Goal: Find specific page/section

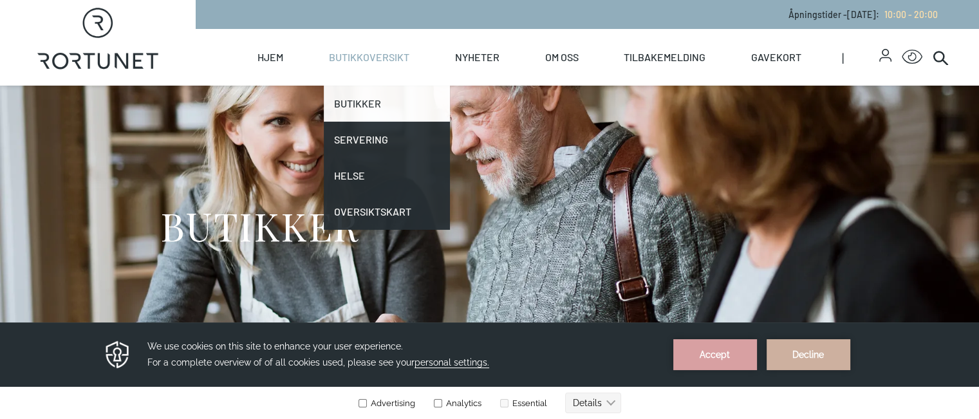
click at [426, 110] on link "Butikker" at bounding box center [387, 104] width 126 height 36
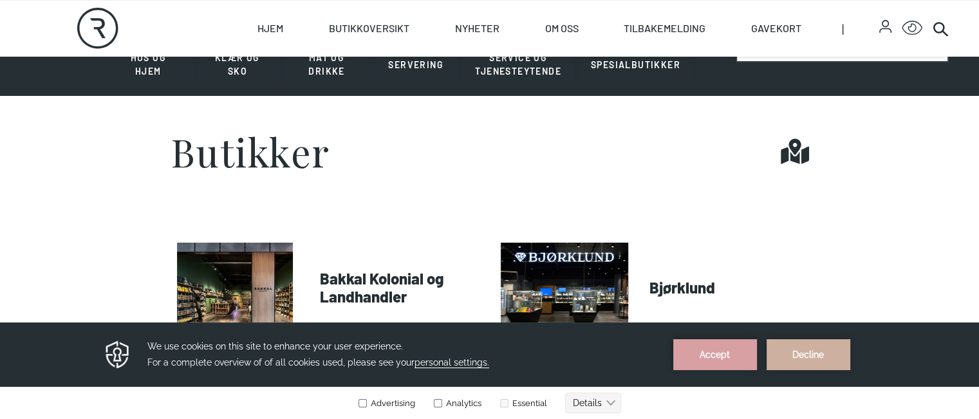
scroll to position [386, 0]
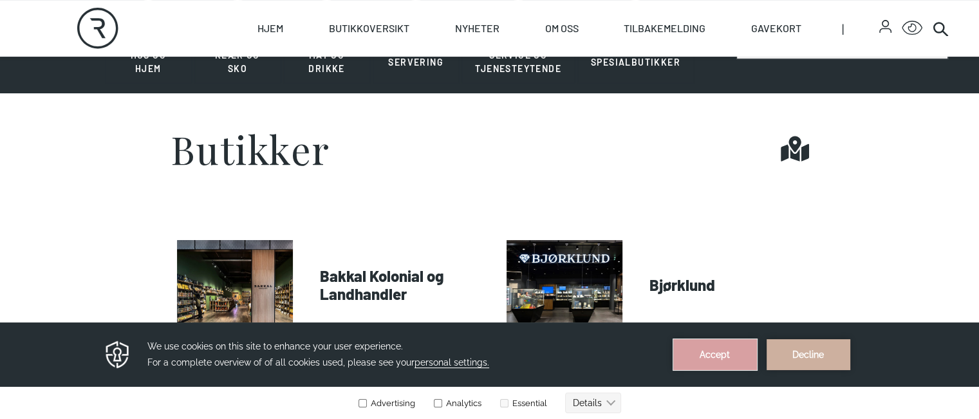
click at [732, 347] on button "Accept" at bounding box center [715, 354] width 84 height 31
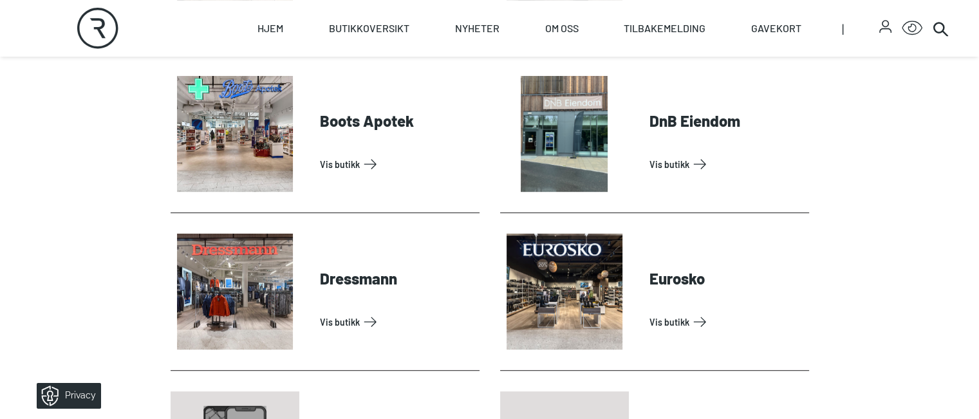
scroll to position [644, 0]
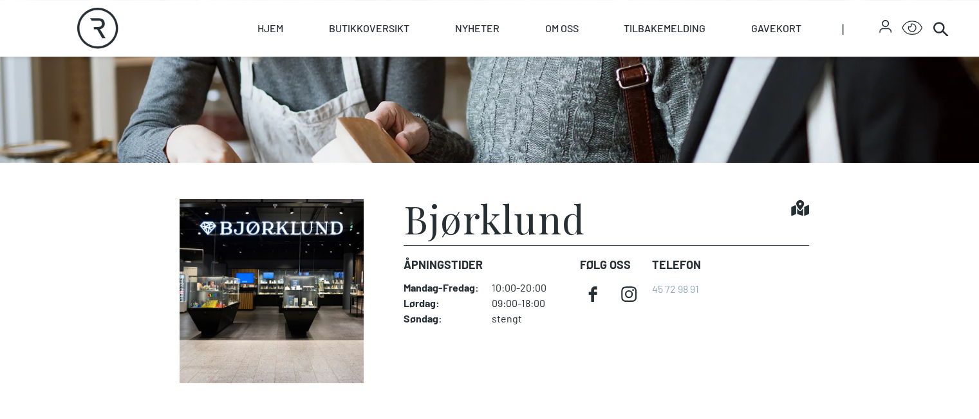
scroll to position [386, 0]
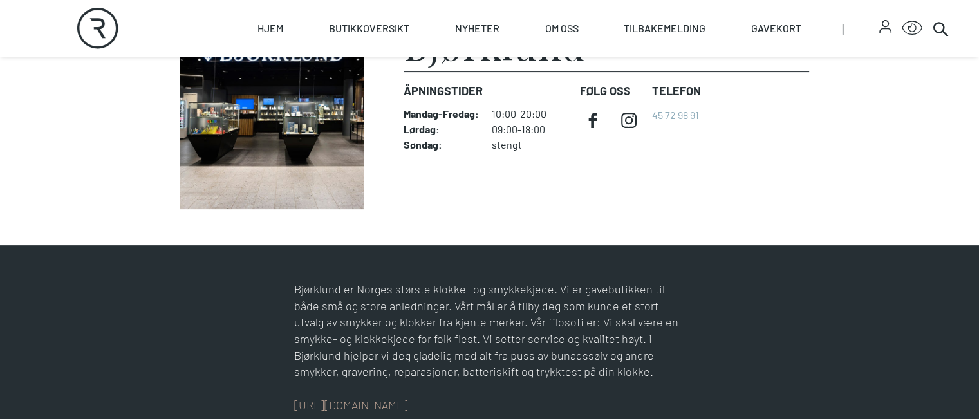
click at [427, 64] on h1 "Bjørklund" at bounding box center [495, 44] width 182 height 39
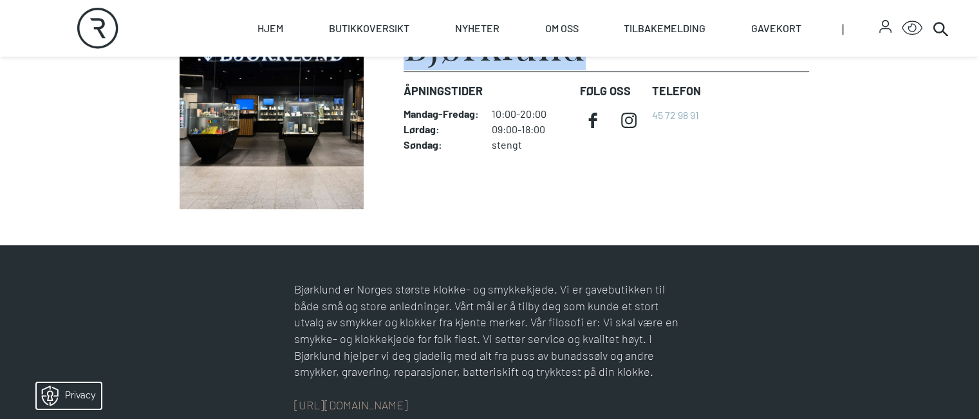
scroll to position [0, 0]
copy h1 "Bjørklund"
